Goal: Task Accomplishment & Management: Manage account settings

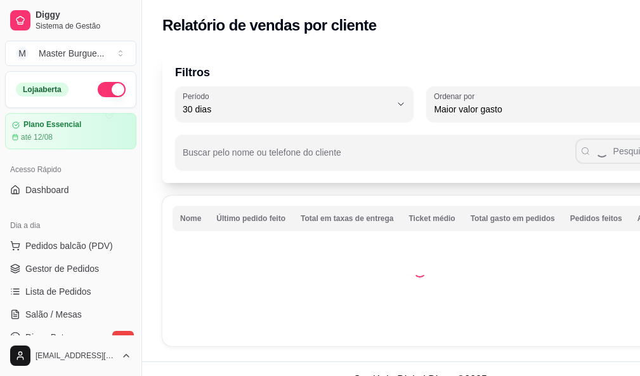
select select "30"
select select "HIGHEST_TOTAL_SPENT_WITH_ORDERS"
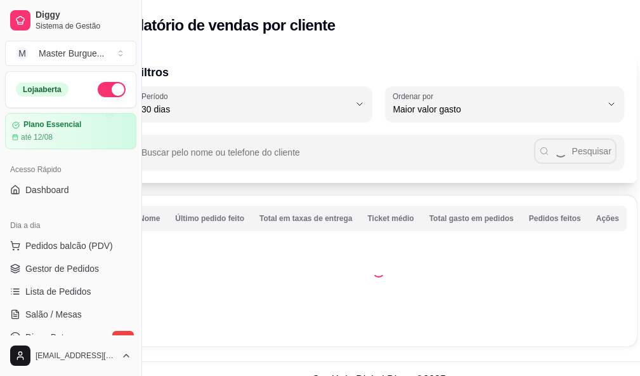
scroll to position [190, 0]
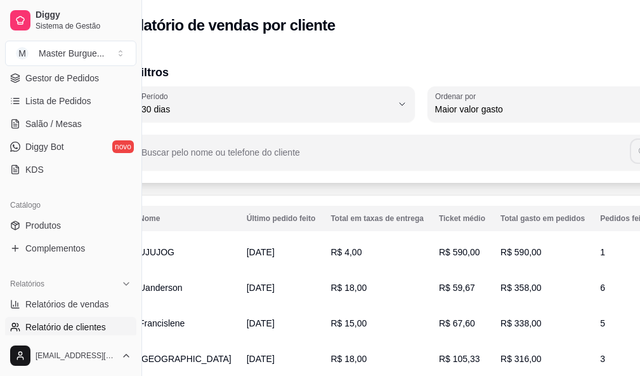
drag, startPoint x: 381, startPoint y: 374, endPoint x: 303, endPoint y: 374, distance: 77.4
click at [323, 374] on td "R$ 18,00" at bounding box center [377, 359] width 109 height 36
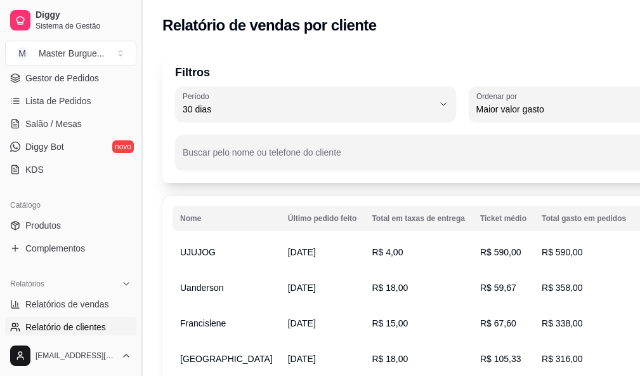
click at [137, 155] on button "Toggle Sidebar" at bounding box center [141, 188] width 10 height 376
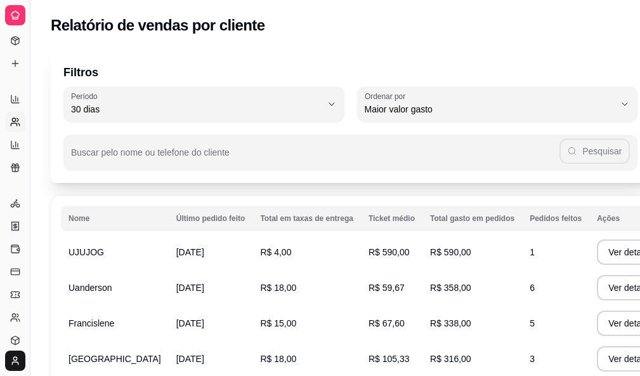
scroll to position [107, 0]
click at [29, 14] on button "Toggle Sidebar" at bounding box center [30, 188] width 10 height 376
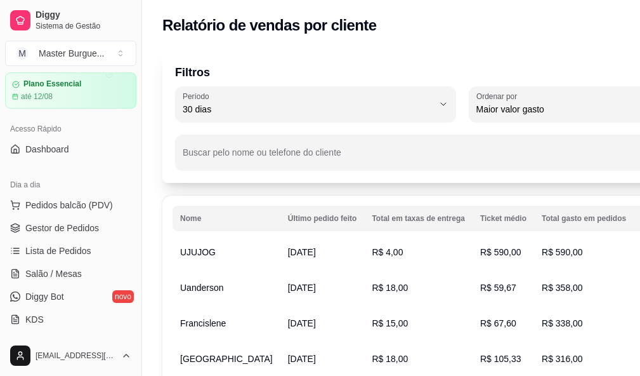
scroll to position [0, 0]
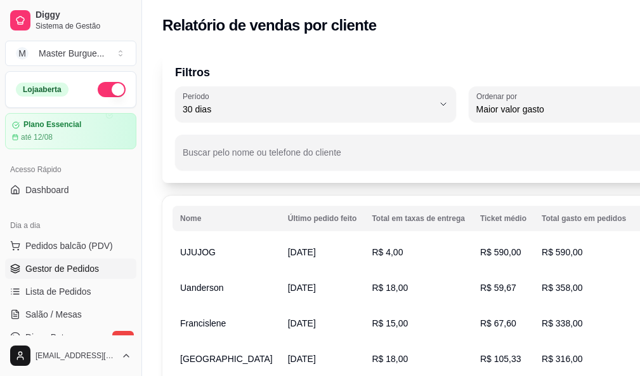
click at [72, 265] on span "Gestor de Pedidos" at bounding box center [62, 268] width 74 height 13
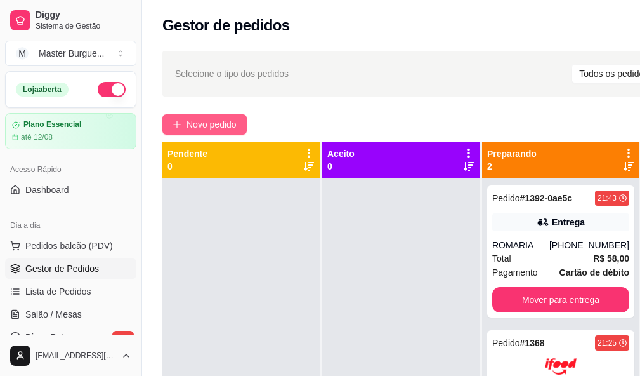
click at [209, 117] on span "Novo pedido" at bounding box center [212, 124] width 50 height 14
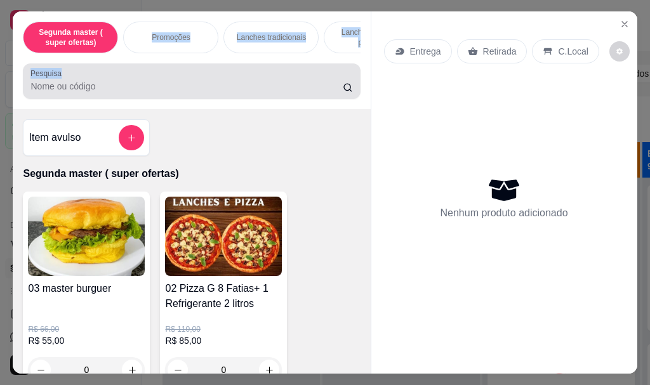
drag, startPoint x: 127, startPoint y: 48, endPoint x: 312, endPoint y: 93, distance: 190.1
click at [312, 93] on div "Segunda master ( super ofertas) Promoções Lanches tradicionais Lanches carne de…" at bounding box center [191, 60] width 357 height 98
click at [132, 86] on input "Pesquisa" at bounding box center [186, 86] width 312 height 13
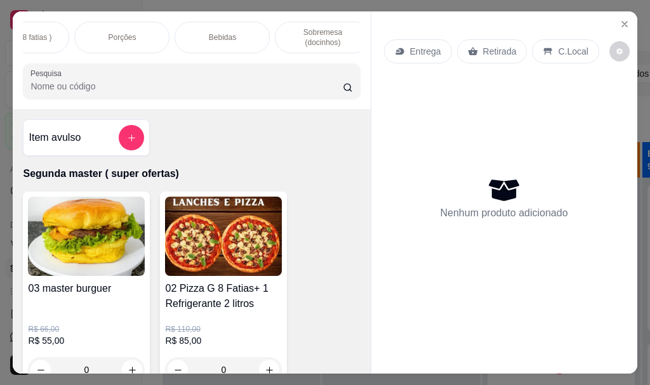
scroll to position [0, 661]
click at [195, 22] on div "Bebidas" at bounding box center [211, 38] width 95 height 32
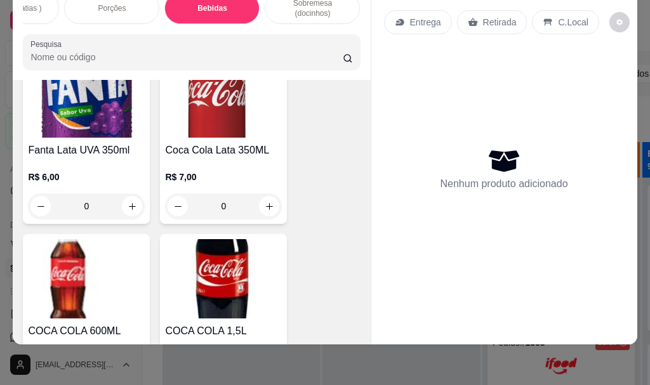
scroll to position [8263, 0]
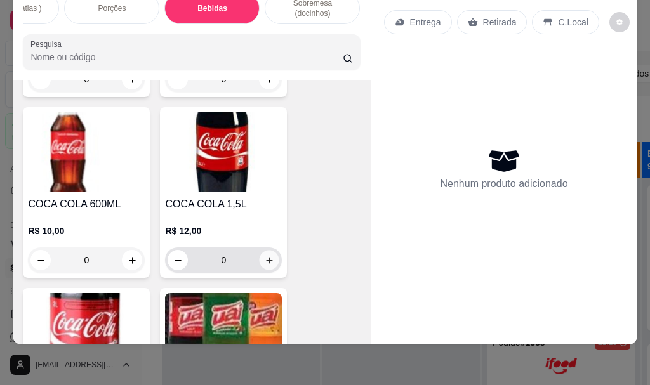
click at [265, 256] on icon "increase-product-quantity" at bounding box center [270, 261] width 10 height 10
type input "1"
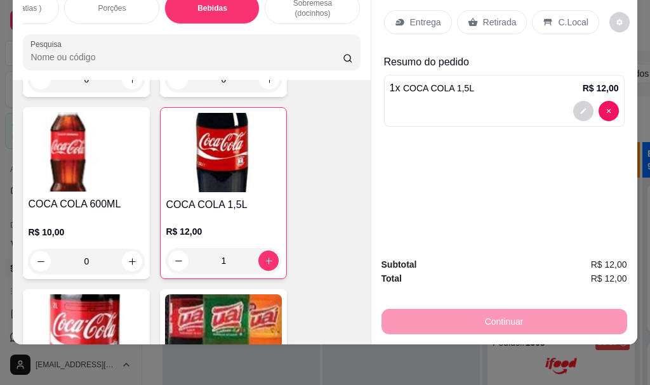
click at [494, 17] on p "Retirada" at bounding box center [500, 22] width 34 height 13
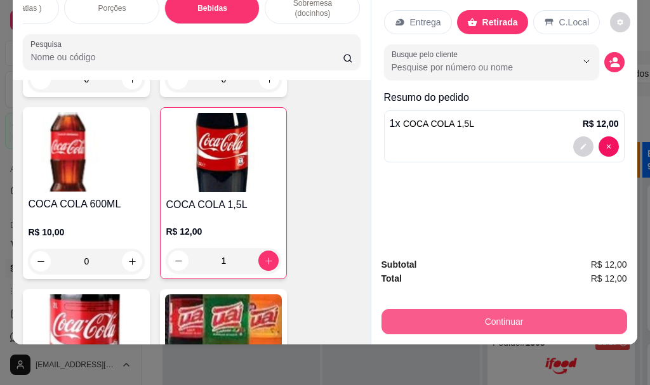
click at [475, 314] on button "Continuar" at bounding box center [504, 321] width 246 height 25
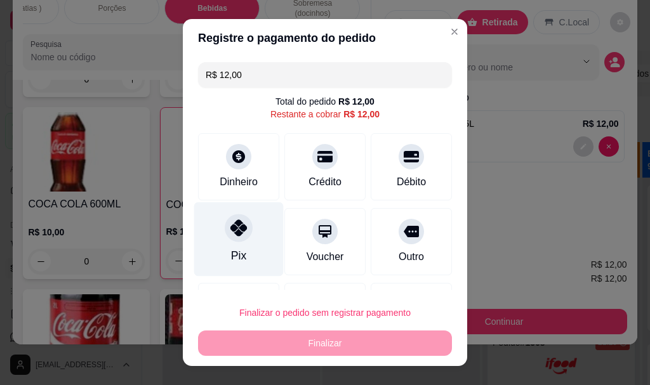
click at [221, 220] on div "Pix" at bounding box center [238, 239] width 89 height 74
type input "R$ 0,00"
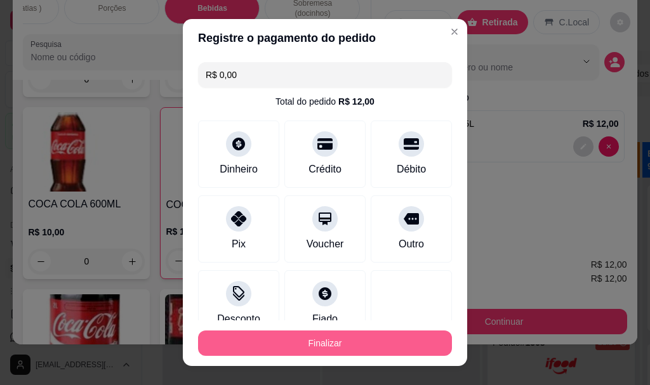
click at [308, 337] on button "Finalizar" at bounding box center [325, 343] width 254 height 25
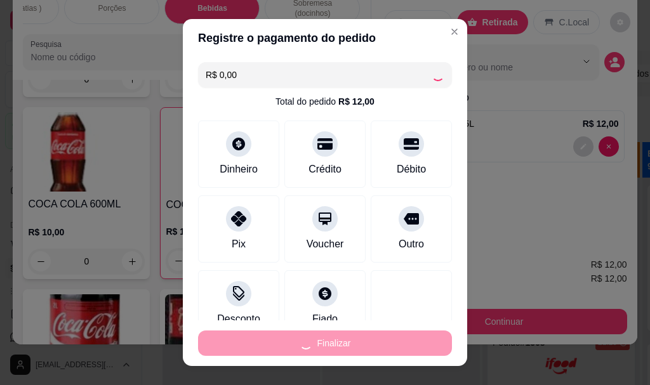
type input "0"
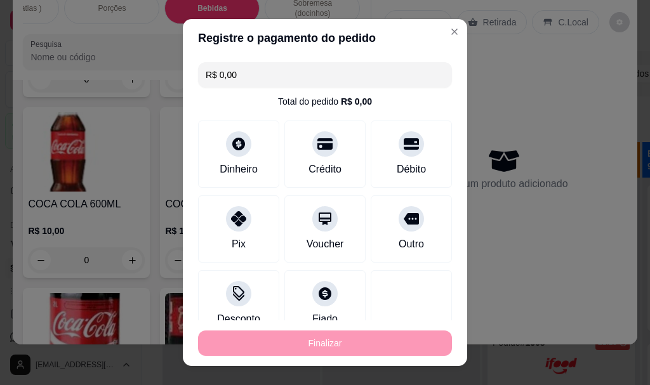
type input "-R$ 12,00"
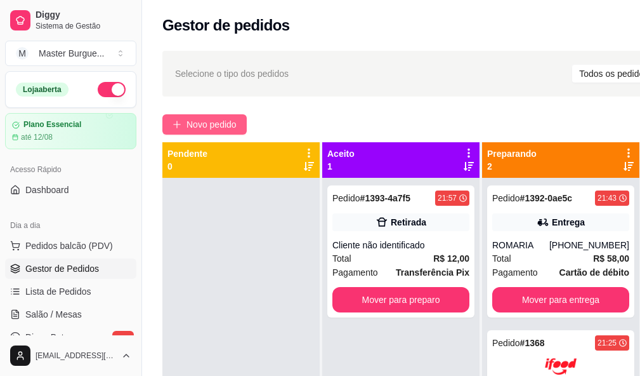
click at [239, 119] on button "Novo pedido" at bounding box center [204, 124] width 84 height 20
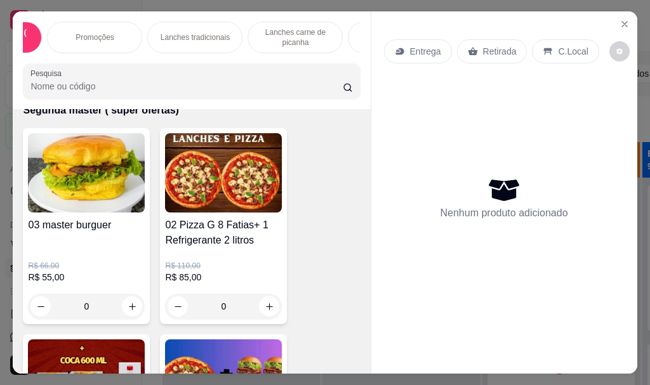
scroll to position [0, 127]
click at [319, 33] on p "Lanches Gourmet" at bounding box center [345, 37] width 60 height 10
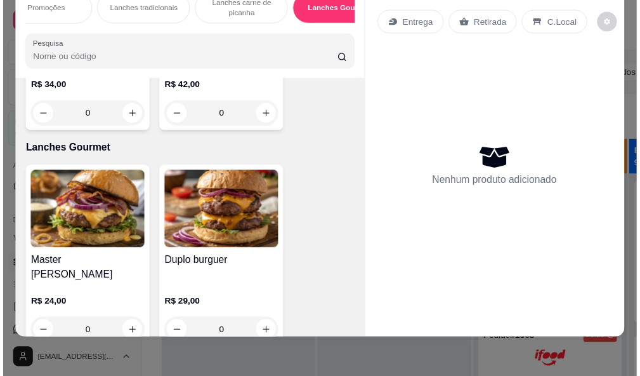
scroll to position [3934, 0]
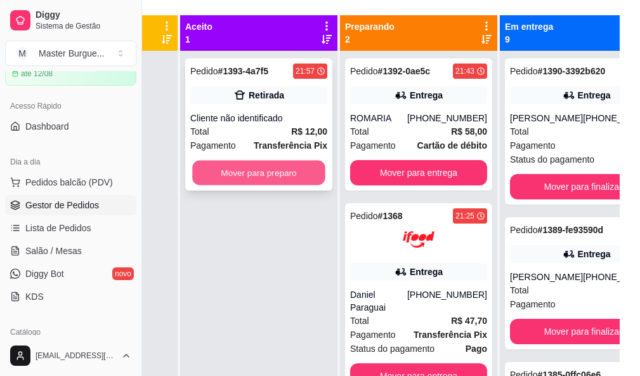
click at [301, 169] on button "Mover para preparo" at bounding box center [258, 173] width 133 height 25
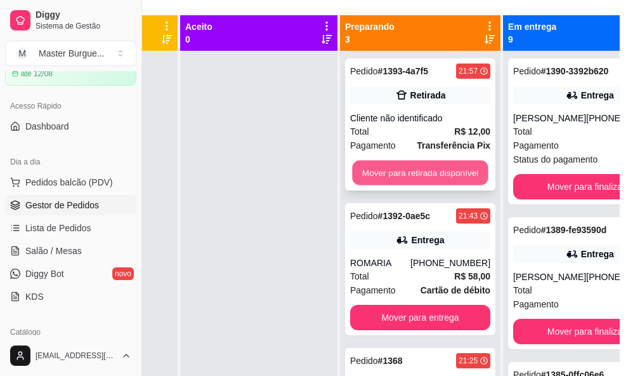
click at [385, 171] on button "Mover para retirada disponível" at bounding box center [420, 173] width 136 height 25
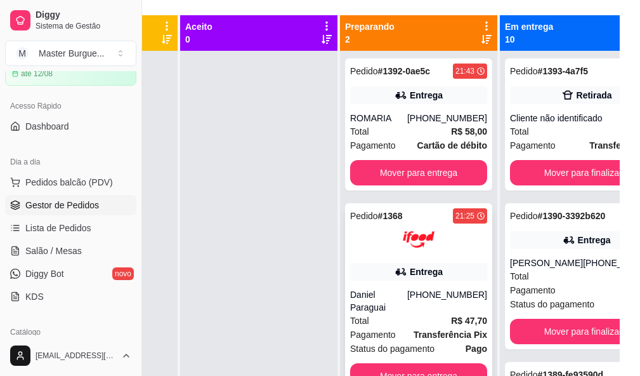
scroll to position [45, 0]
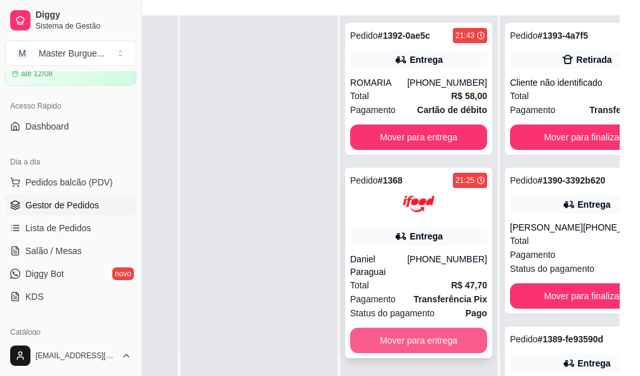
click at [413, 327] on button "Mover para entrega" at bounding box center [418, 339] width 137 height 25
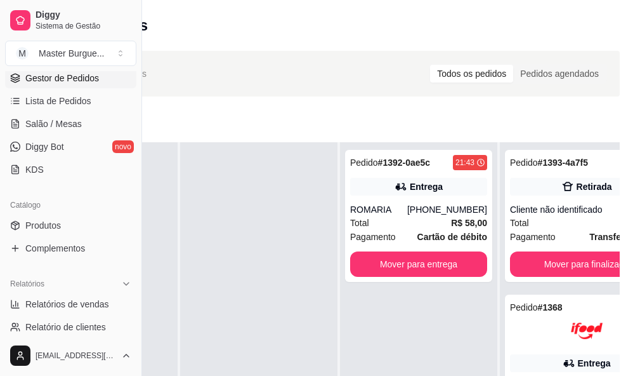
scroll to position [254, 0]
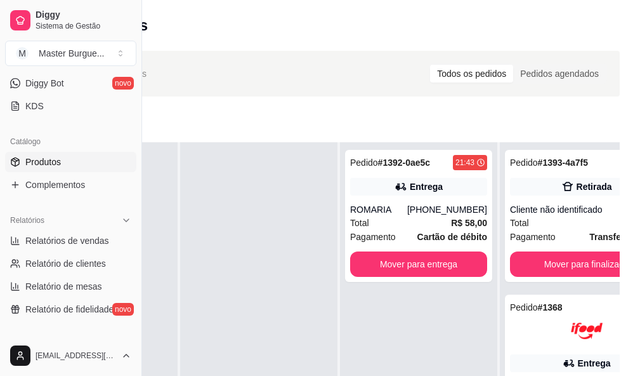
click at [51, 169] on link "Produtos" at bounding box center [70, 162] width 131 height 20
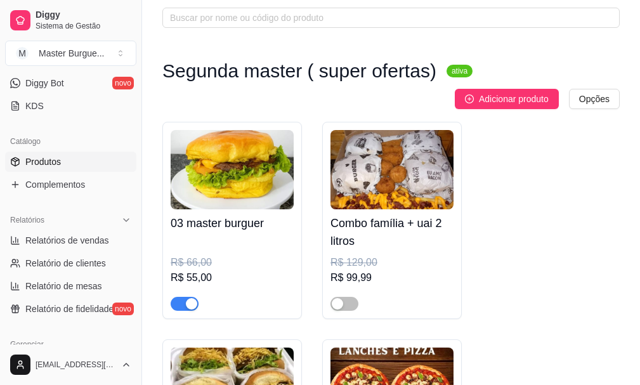
scroll to position [254, 0]
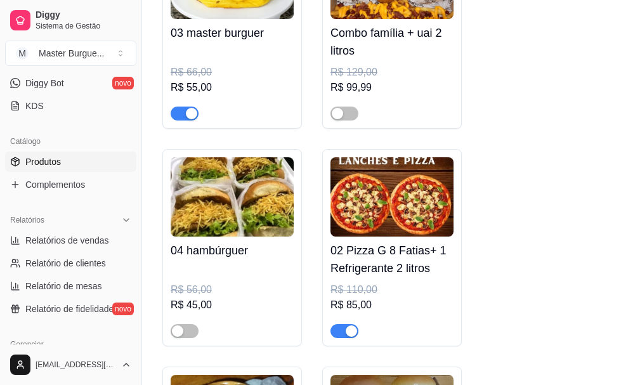
click at [350, 331] on div "button" at bounding box center [351, 331] width 11 height 11
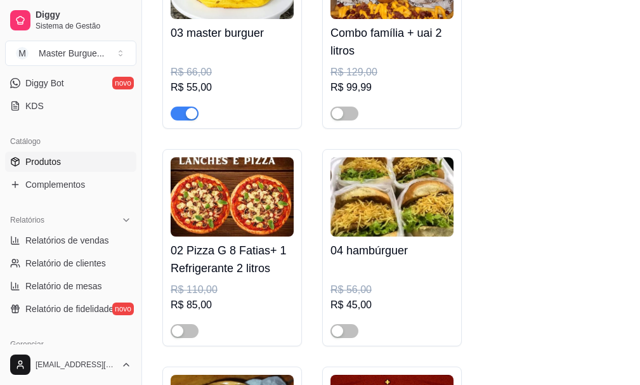
scroll to position [127, 0]
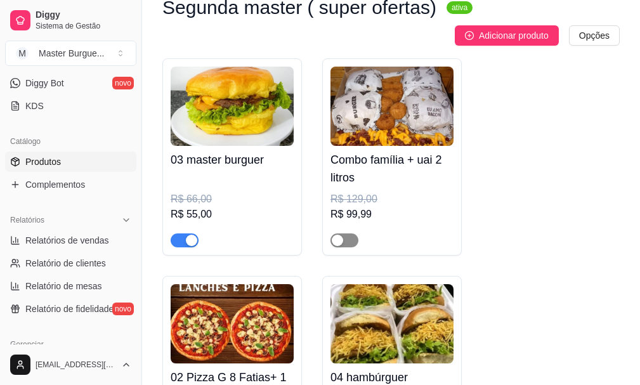
click at [342, 240] on div "button" at bounding box center [337, 240] width 11 height 11
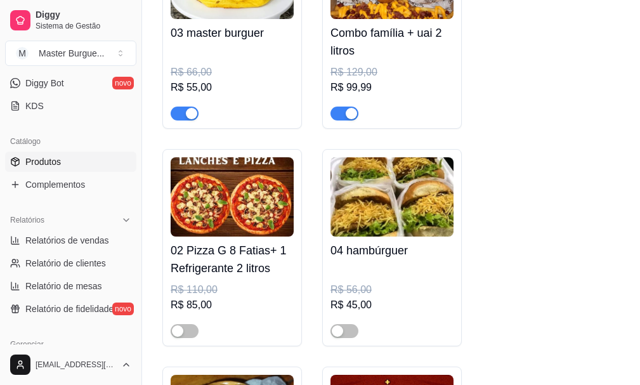
scroll to position [317, 0]
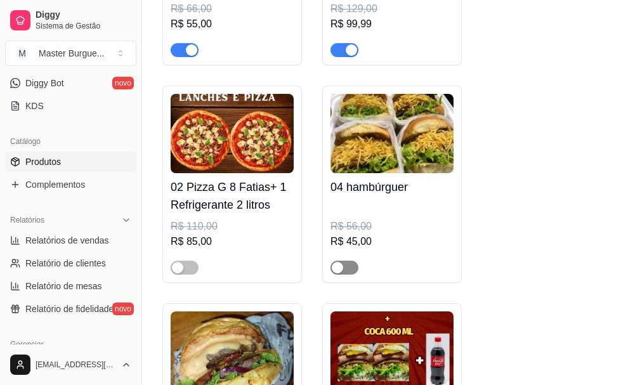
click at [337, 268] on div "button" at bounding box center [337, 267] width 11 height 11
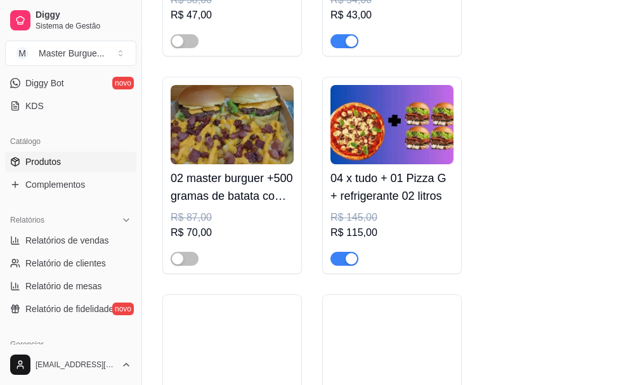
scroll to position [888, 0]
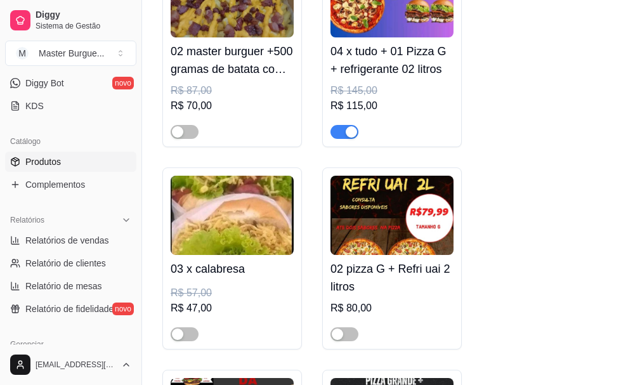
click at [346, 138] on div "button" at bounding box center [351, 131] width 11 height 11
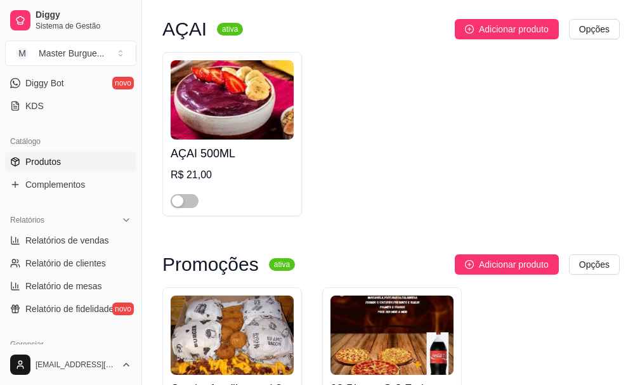
scroll to position [1777, 0]
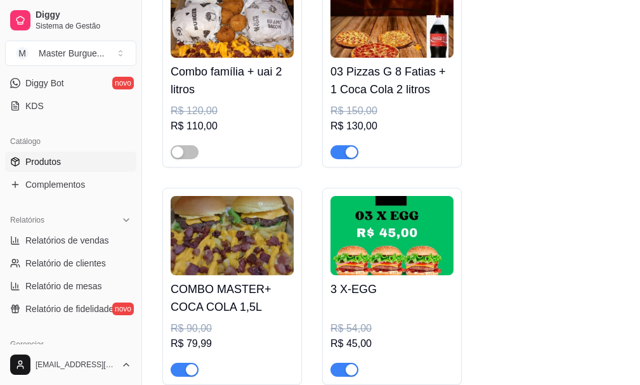
click at [345, 148] on div at bounding box center [345, 151] width 28 height 15
click at [348, 166] on div "03 Pizzas G 8 Fatias + 1 Coca Cola 2 litros R$ 150,00 R$ 130,00" at bounding box center [392, 68] width 140 height 197
click at [340, 155] on span "button" at bounding box center [345, 152] width 28 height 14
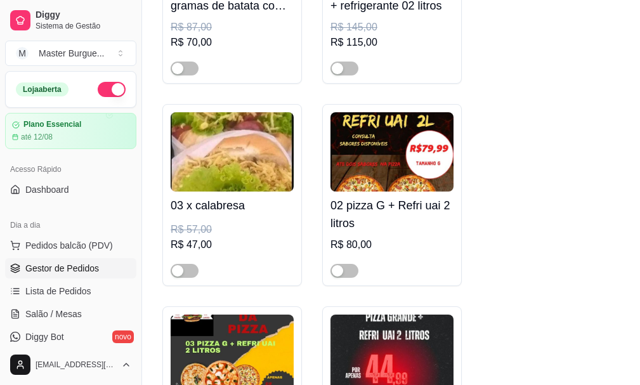
scroll to position [888, 0]
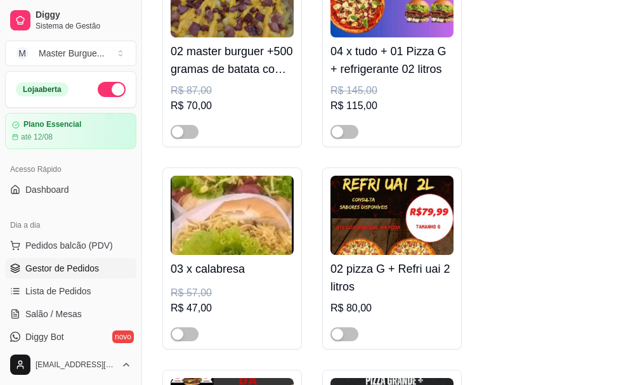
click at [80, 277] on link "Gestor de Pedidos" at bounding box center [70, 268] width 131 height 20
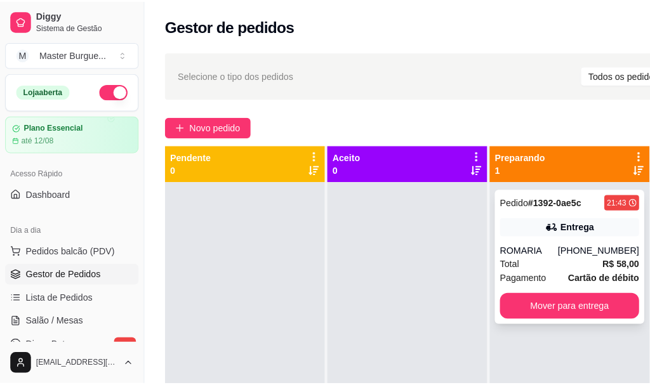
scroll to position [45, 0]
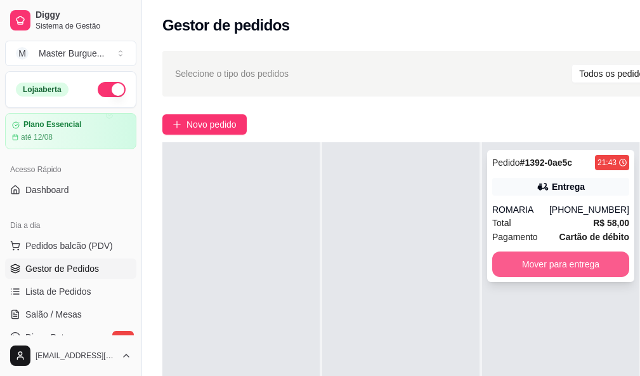
click at [522, 216] on div "Total R$ 58,00" at bounding box center [560, 223] width 137 height 14
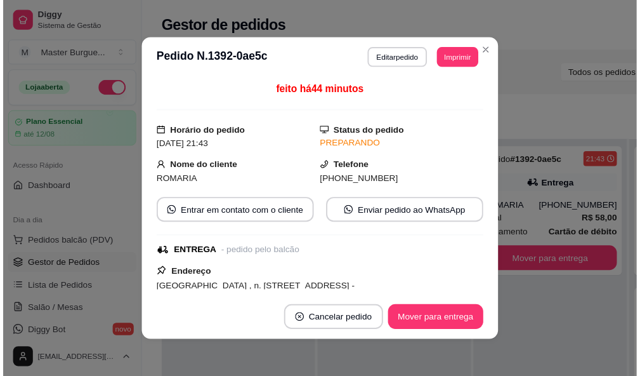
scroll to position [63, 0]
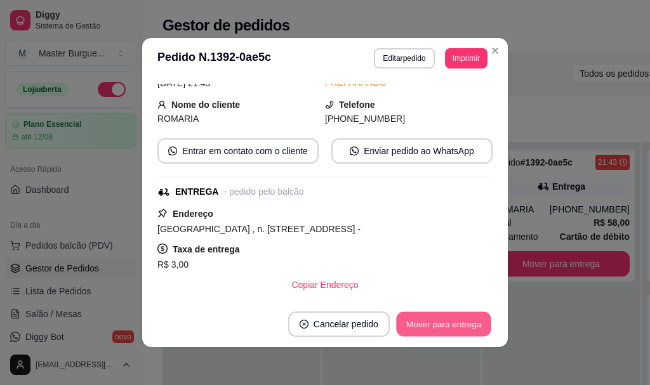
click at [451, 315] on button "Mover para entrega" at bounding box center [443, 324] width 95 height 25
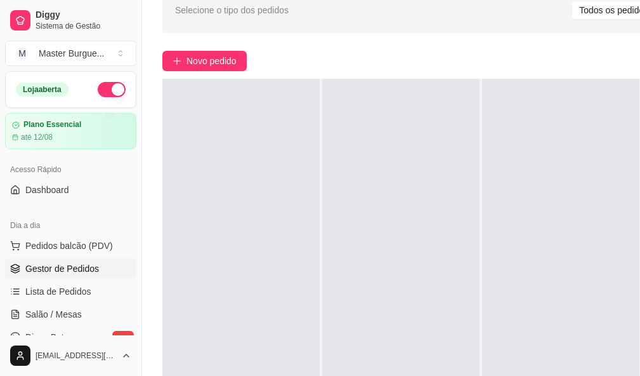
scroll to position [190, 0]
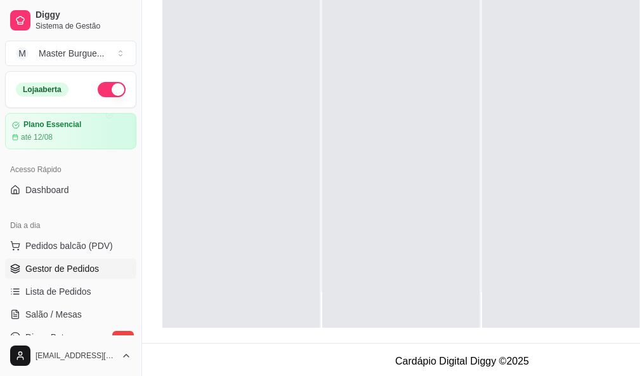
drag, startPoint x: 356, startPoint y: 333, endPoint x: 268, endPoint y: 334, distance: 87.6
click at [270, 334] on div "Selecione o tipo dos pedidos Todos os pedidos Pedidos agendados Novo pedido Pen…" at bounding box center [462, 98] width 640 height 490
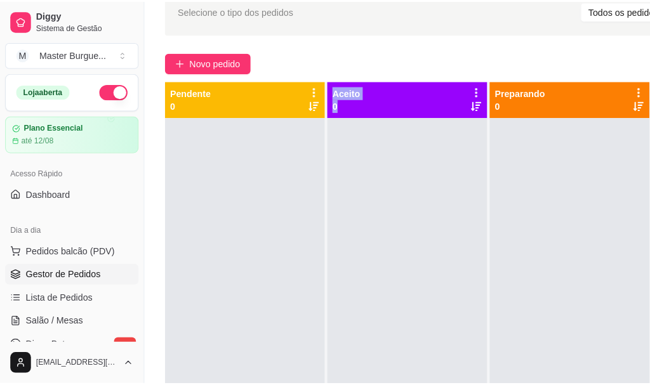
scroll to position [0, 0]
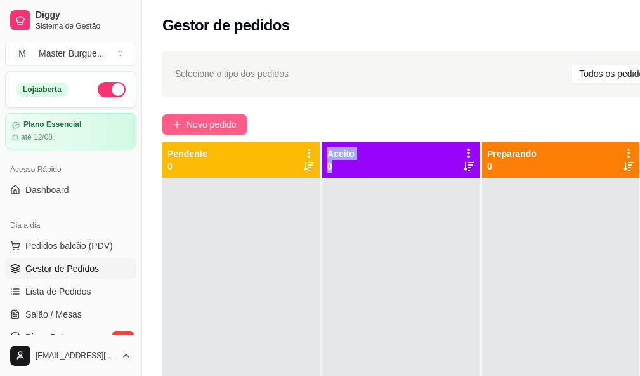
click at [229, 124] on span "Novo pedido" at bounding box center [212, 124] width 50 height 14
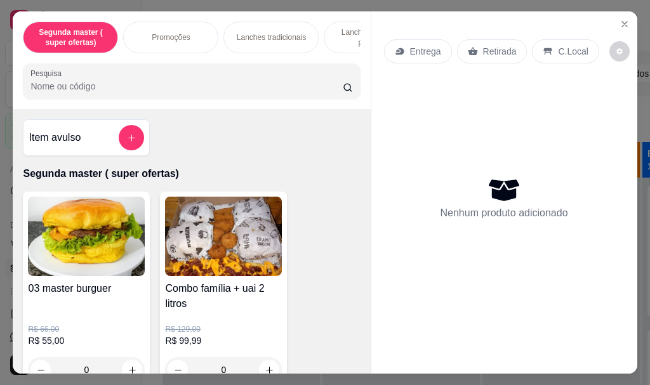
click at [264, 32] on p "Lanches tradicionais" at bounding box center [271, 37] width 69 height 10
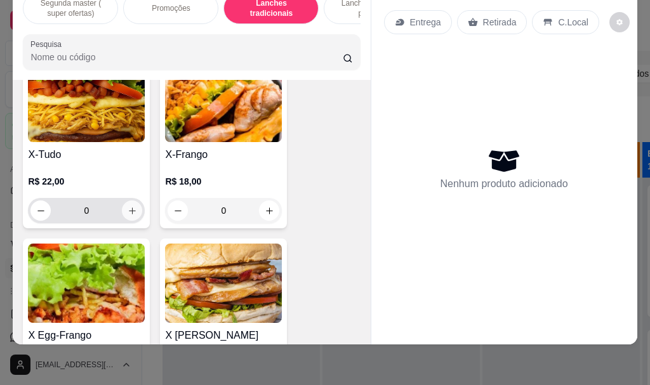
click at [128, 208] on icon "increase-product-quantity" at bounding box center [133, 211] width 10 height 10
type input "1"
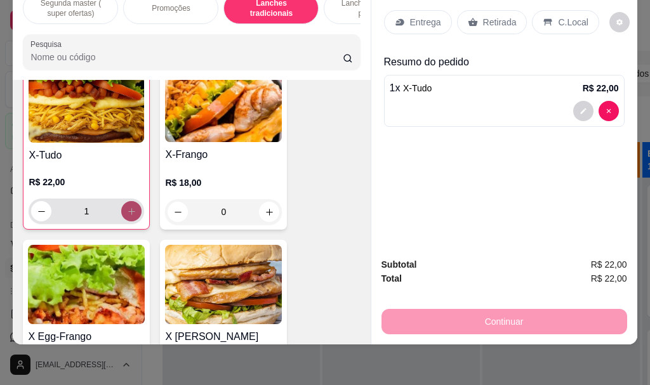
scroll to position [2665, 0]
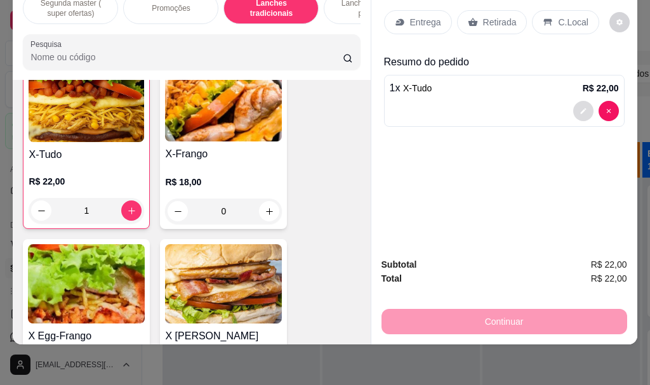
click at [574, 101] on button "decrease-product-quantity" at bounding box center [583, 111] width 20 height 20
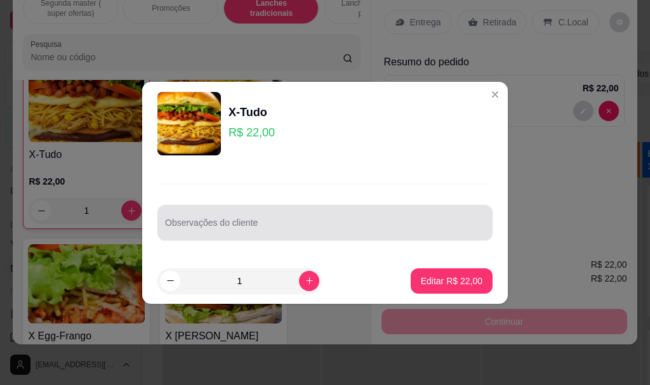
click at [250, 217] on div at bounding box center [325, 222] width 320 height 25
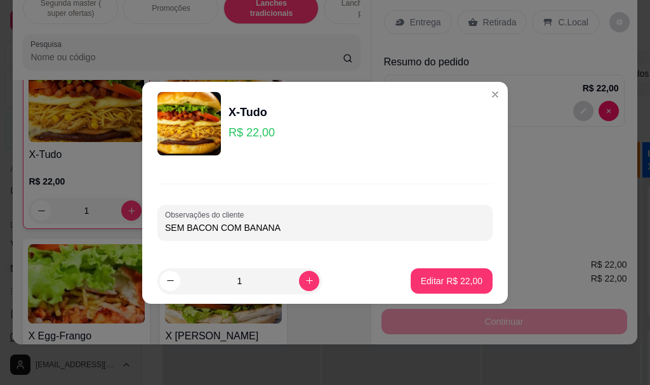
type input "SEM BACON COM BANANA"
click at [445, 283] on p "Editar R$ 22,00" at bounding box center [452, 281] width 62 height 13
type input "0"
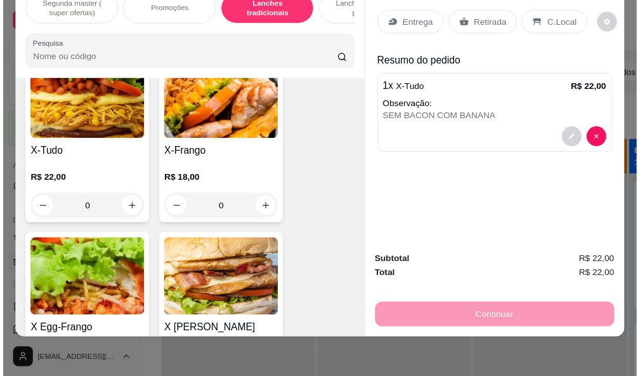
scroll to position [2664, 0]
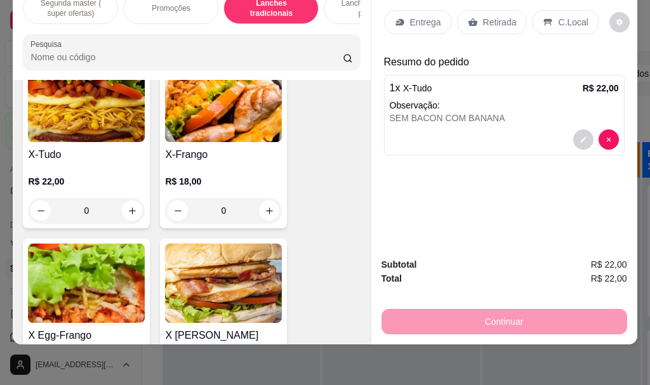
click at [483, 16] on p "Retirada" at bounding box center [500, 22] width 34 height 13
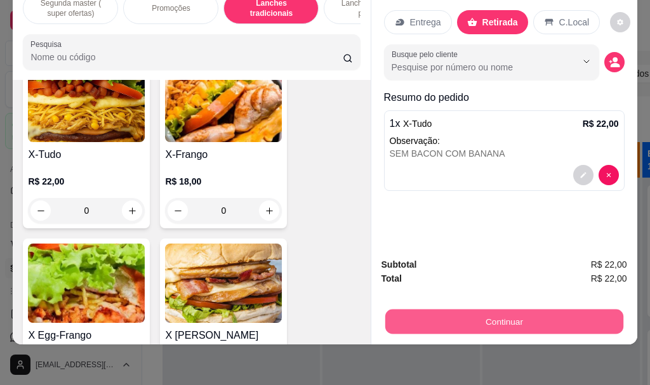
click at [490, 309] on button "Continuar" at bounding box center [504, 321] width 238 height 25
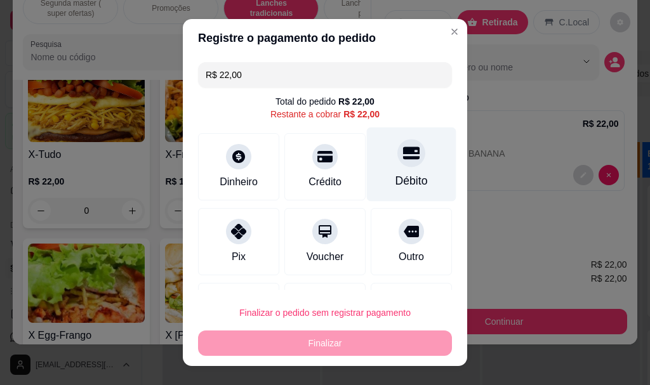
click at [371, 154] on div "Débito" at bounding box center [411, 165] width 89 height 74
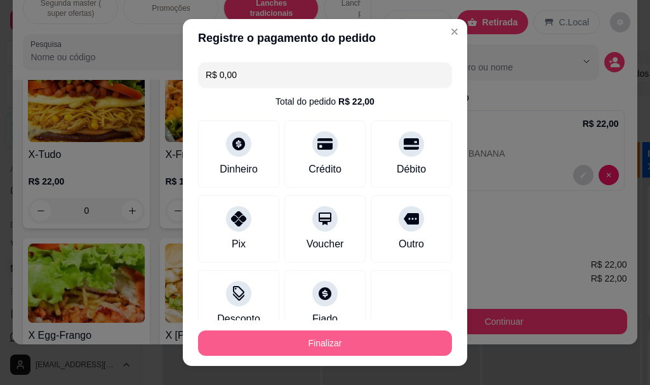
click at [331, 340] on button "Finalizar" at bounding box center [325, 343] width 254 height 25
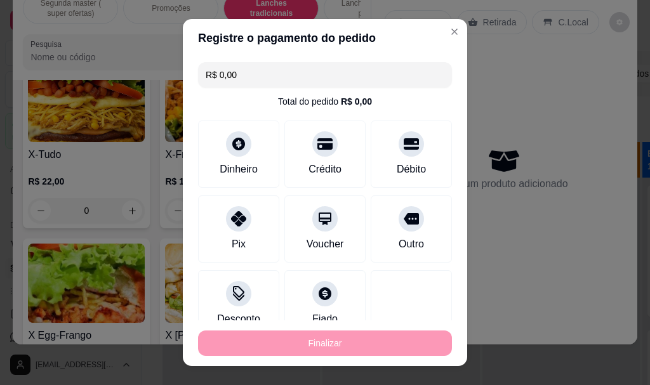
type input "-R$ 22,00"
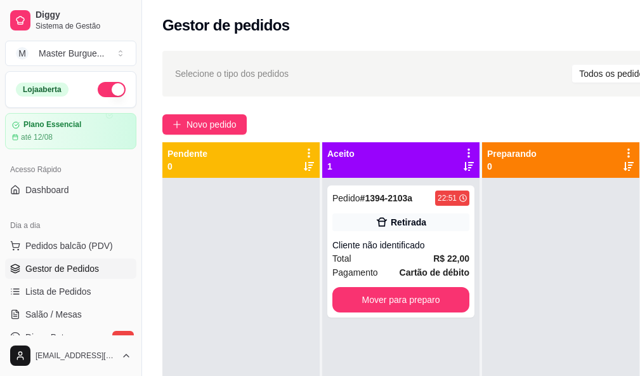
scroll to position [203, 0]
